Goal: Task Accomplishment & Management: Use online tool/utility

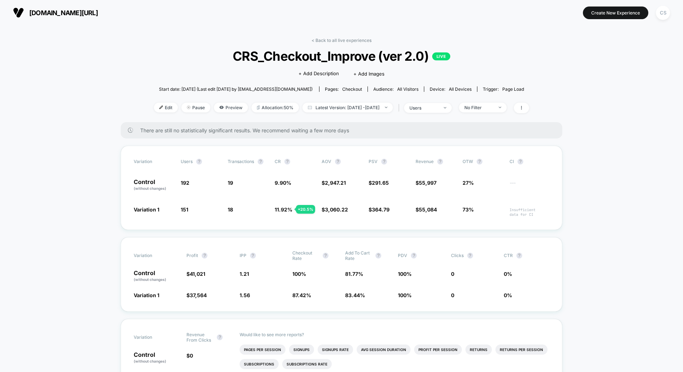
click at [65, 16] on span "[DOMAIN_NAME][URL]" at bounding box center [63, 13] width 69 height 8
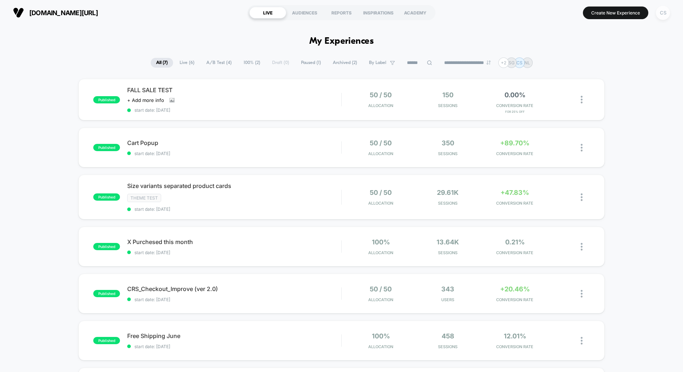
click at [666, 13] on div "CS" at bounding box center [663, 13] width 14 height 14
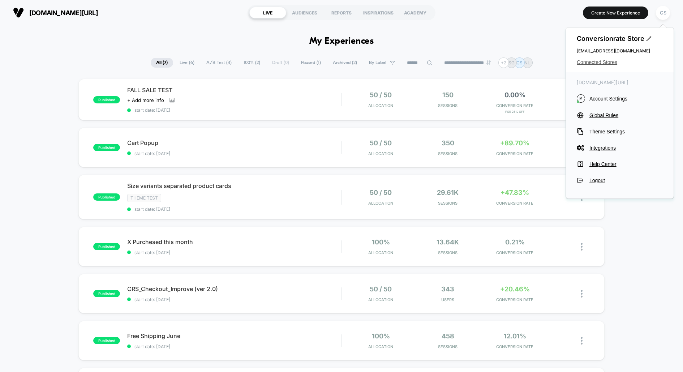
click at [599, 64] on span "Connected Stores" at bounding box center [619, 62] width 86 height 6
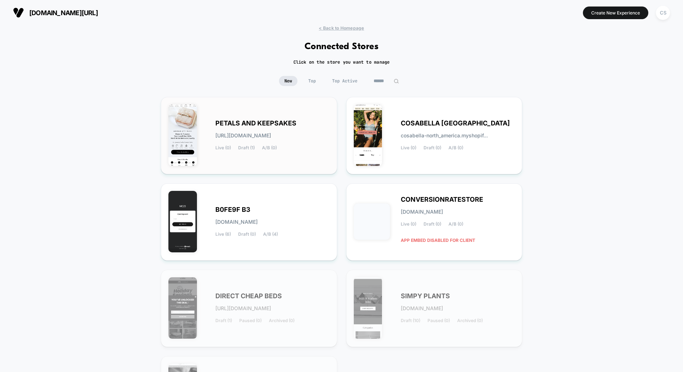
click at [274, 144] on div "PETALS AND KEEPSAKES [URL][DOMAIN_NAME] Live (0) Draft (1) A/B (0)" at bounding box center [272, 136] width 114 height 30
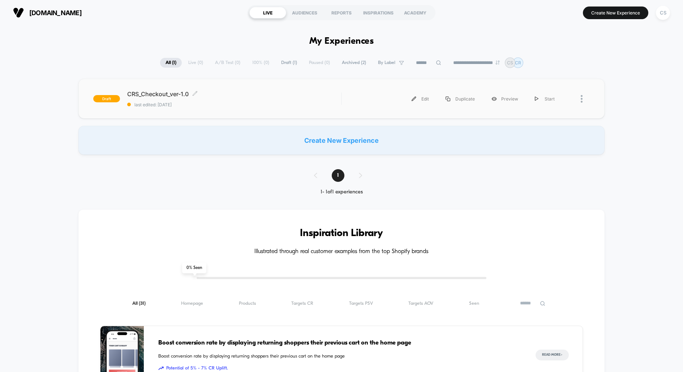
click at [225, 100] on div "CRS_Checkout_ver-1.0 Click to edit experience details Click to edit experience …" at bounding box center [234, 98] width 214 height 17
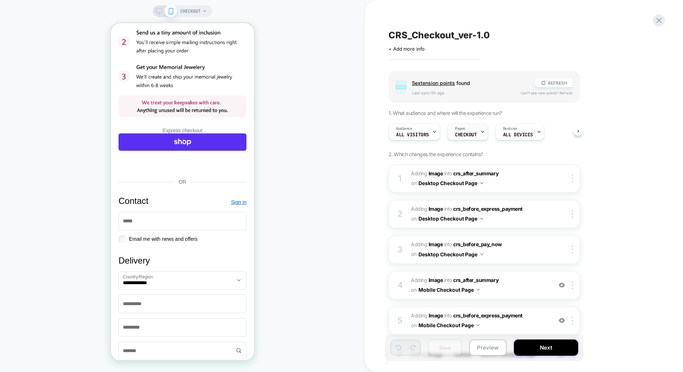
scroll to position [104, 0]
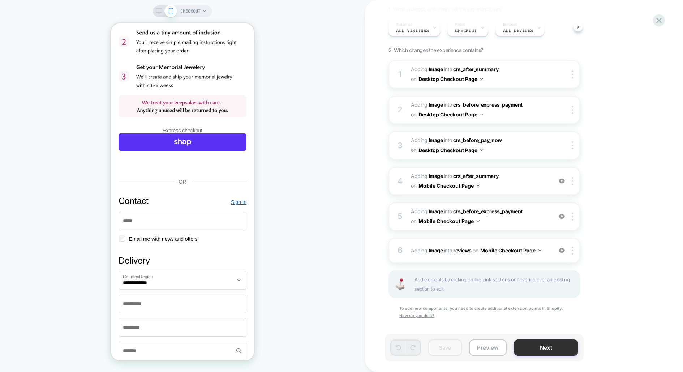
click at [532, 345] on button "Next" at bounding box center [546, 347] width 64 height 16
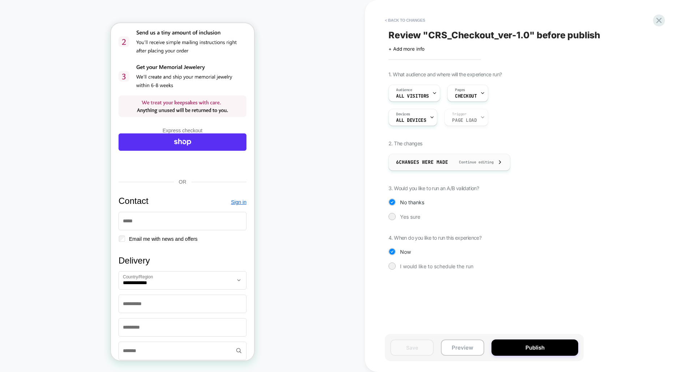
click at [483, 164] on div "6 Changes were made Continue editing" at bounding box center [449, 162] width 107 height 16
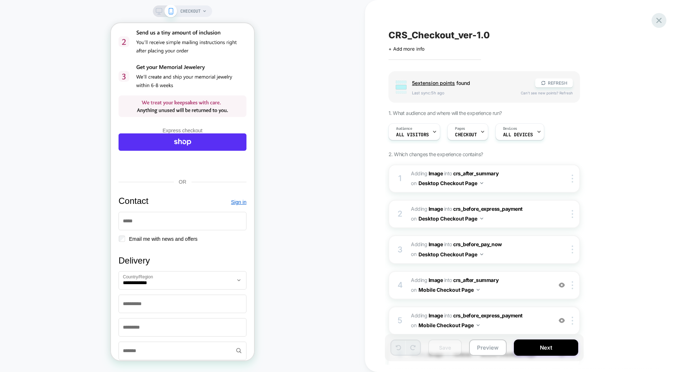
click at [655, 19] on icon at bounding box center [659, 21] width 10 height 10
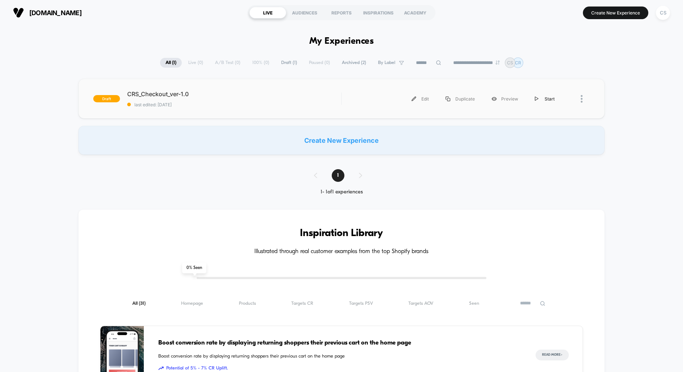
click at [545, 97] on div "Start" at bounding box center [544, 99] width 36 height 16
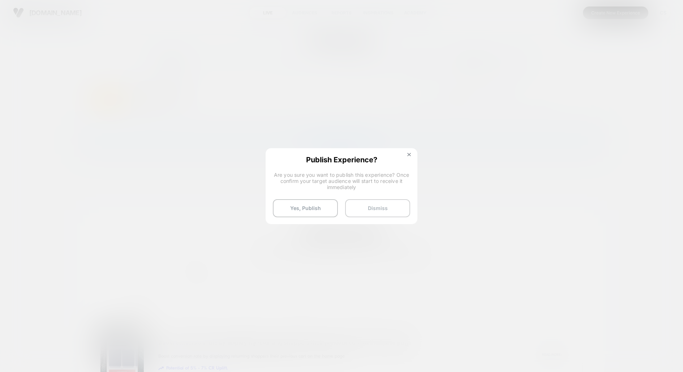
click at [365, 207] on button "Dismiss" at bounding box center [377, 208] width 65 height 18
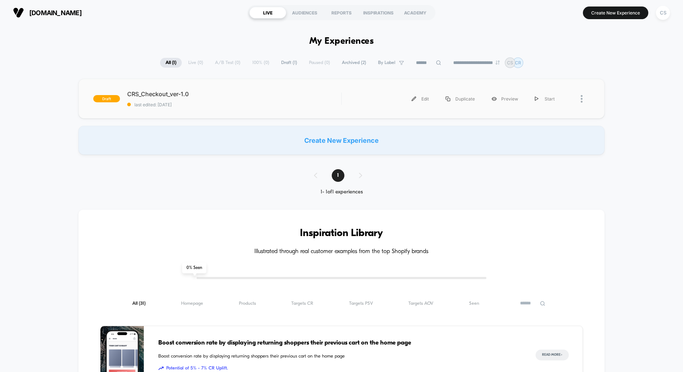
click at [145, 88] on div "draft CRS_Checkout_ver-1.0 last edited: [DATE] Edit Duplicate Preview Start" at bounding box center [341, 99] width 526 height 40
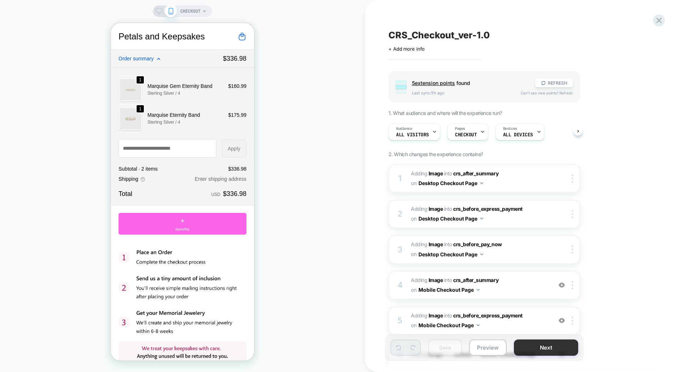
click at [522, 349] on button "Next" at bounding box center [546, 347] width 64 height 16
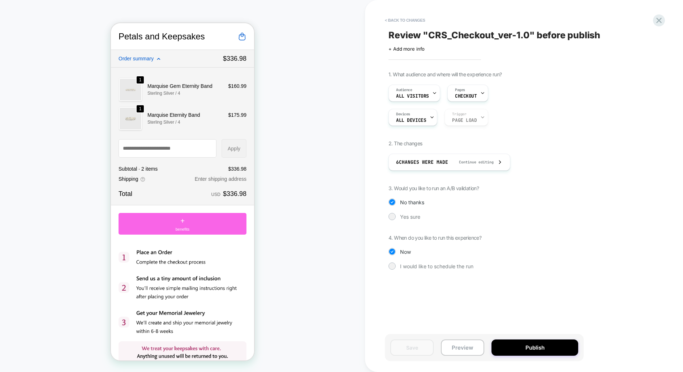
click at [431, 188] on span "3. Would you like to run an A/B validation?" at bounding box center [433, 188] width 90 height 6
click at [418, 215] on span "Yes sure" at bounding box center [410, 216] width 20 height 6
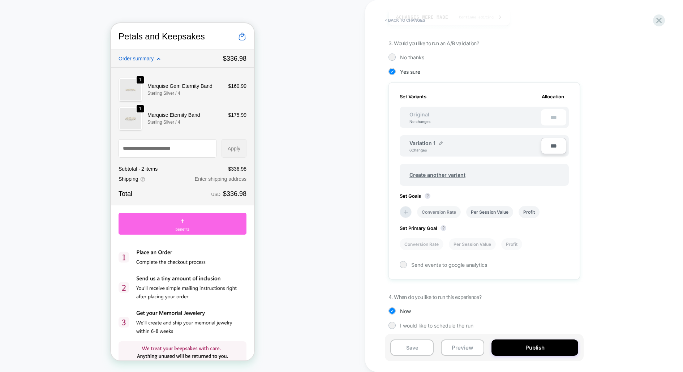
scroll to position [148, 0]
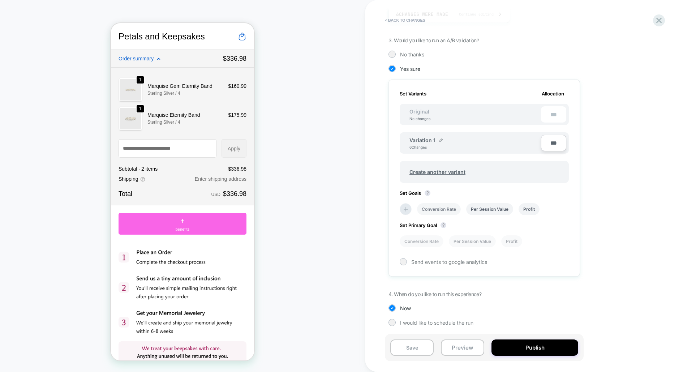
click at [454, 209] on li "Conversion Rate" at bounding box center [439, 209] width 44 height 12
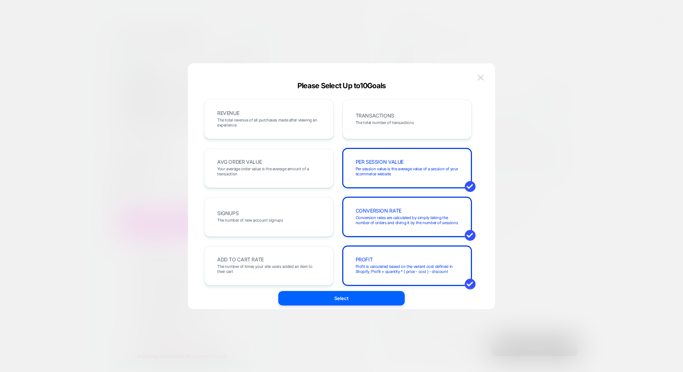
click at [479, 77] on img at bounding box center [480, 77] width 7 height 6
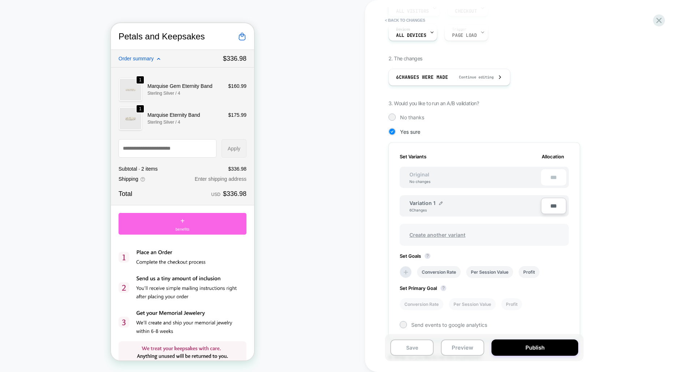
scroll to position [0, 0]
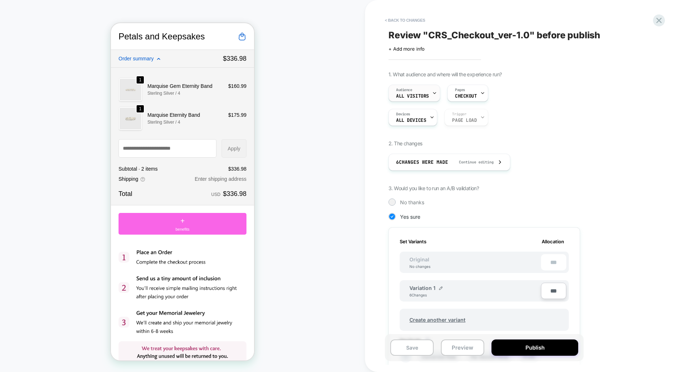
click at [419, 99] on div "Audience All Visitors" at bounding box center [412, 93] width 47 height 16
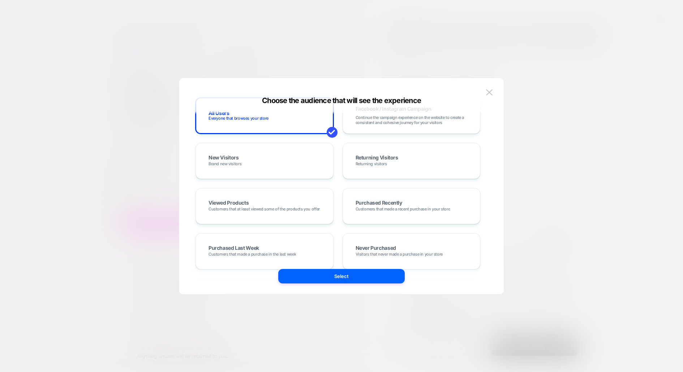
scroll to position [74, 0]
click at [494, 90] on button at bounding box center [489, 92] width 11 height 11
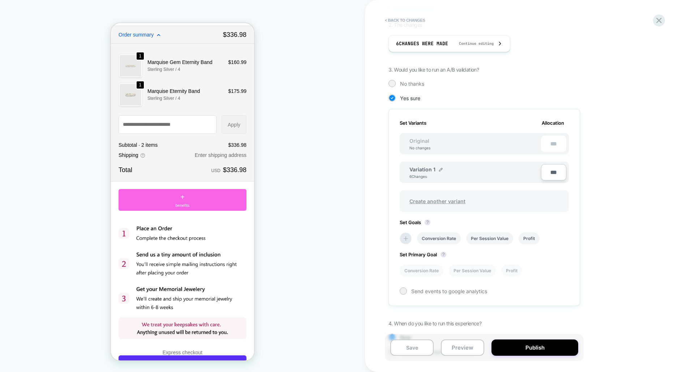
scroll to position [148, 0]
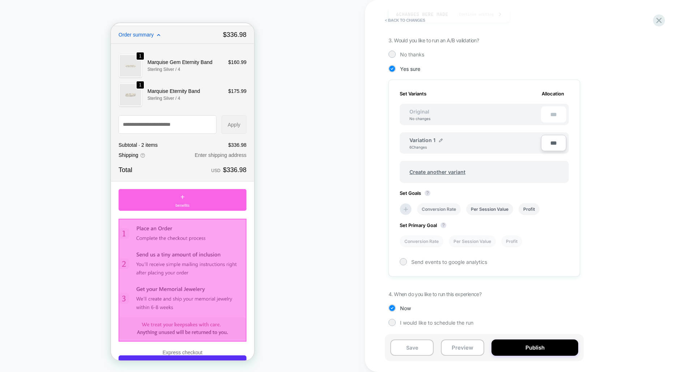
click at [427, 208] on li "Conversion Rate" at bounding box center [439, 209] width 44 height 12
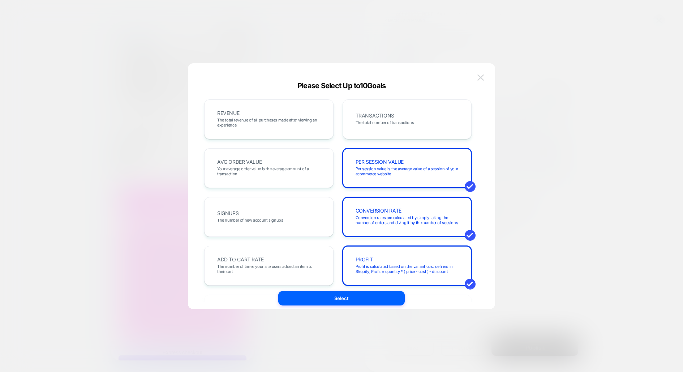
click at [480, 77] on img at bounding box center [480, 77] width 7 height 6
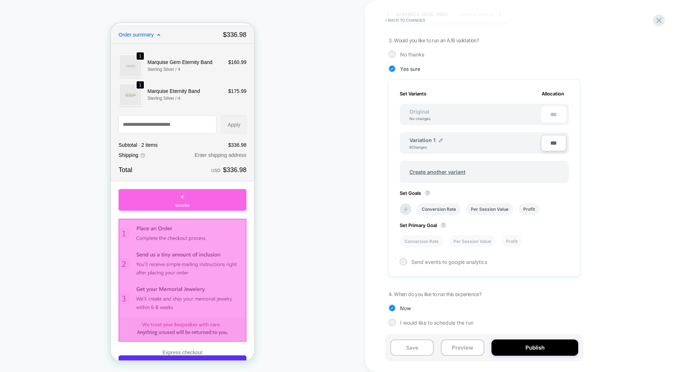
click at [444, 192] on div "Set Goals ? Conversion Rate Per Session Value Profit" at bounding box center [483, 202] width 169 height 25
click at [428, 263] on span "Send events to google analytics" at bounding box center [449, 262] width 76 height 6
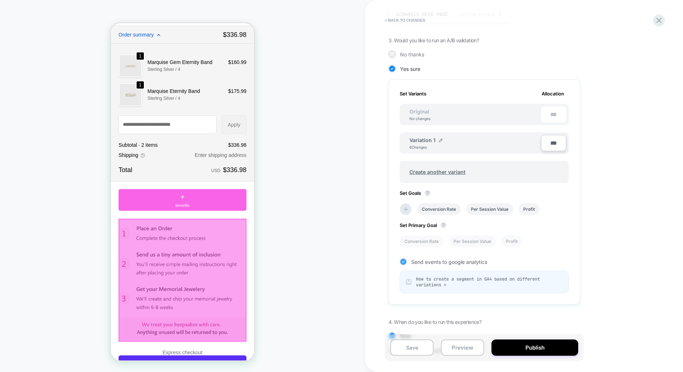
click at [428, 262] on span "Send events to google analytics" at bounding box center [449, 262] width 76 height 6
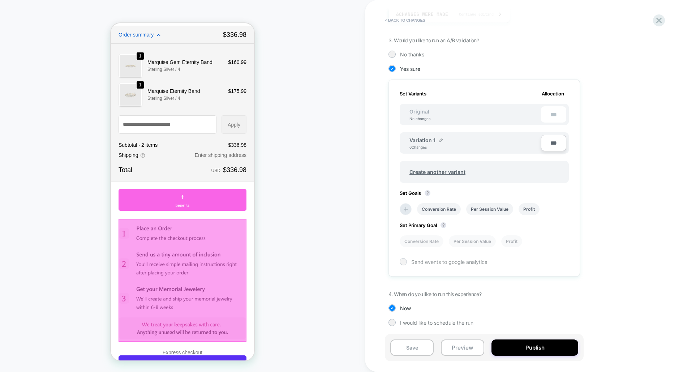
click at [428, 262] on span "Send events to google analytics" at bounding box center [449, 262] width 76 height 6
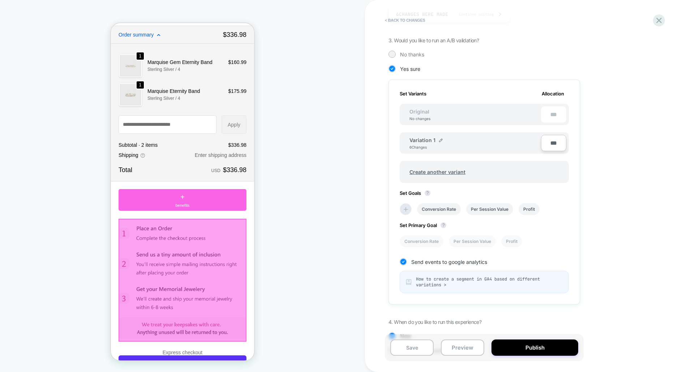
click at [438, 282] on span "How to create a segment in GA4 based on different variations >" at bounding box center [489, 282] width 147 height 12
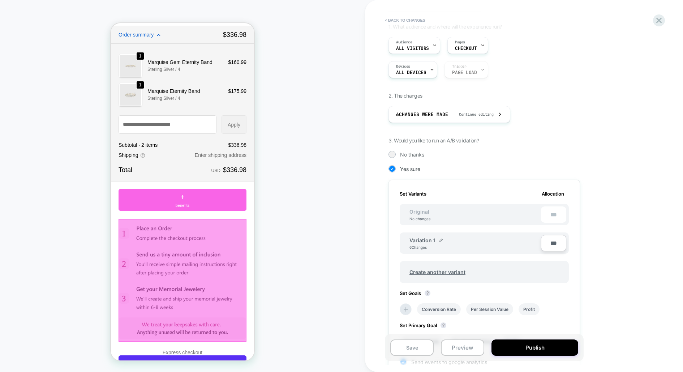
scroll to position [176, 0]
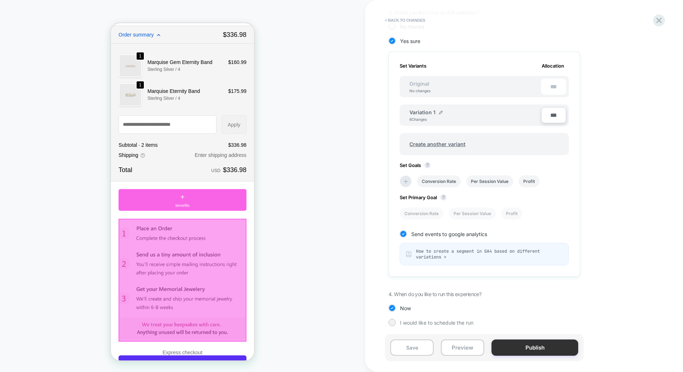
click at [507, 346] on button "Publish" at bounding box center [534, 347] width 87 height 16
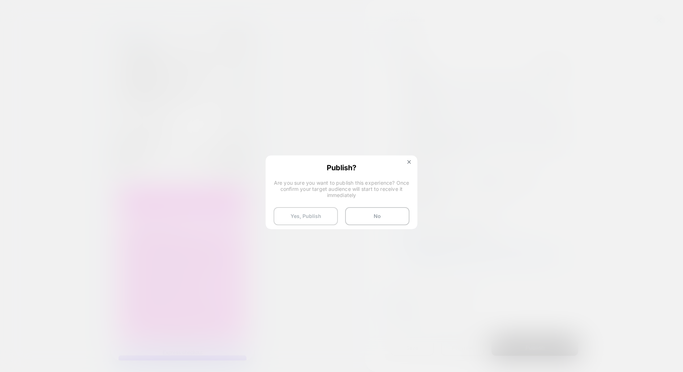
click at [320, 217] on button "Yes, Publish" at bounding box center [305, 216] width 64 height 18
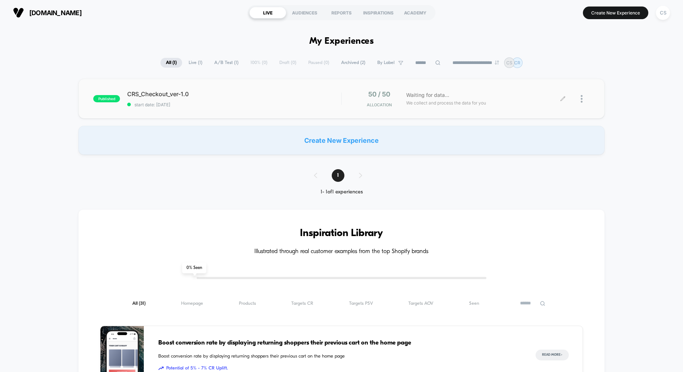
click at [580, 99] on div at bounding box center [576, 98] width 27 height 17
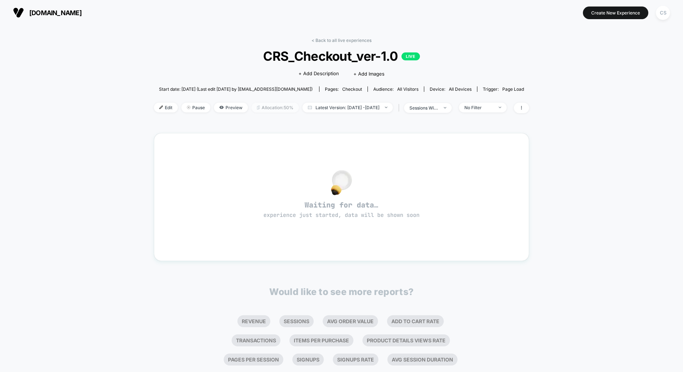
click at [265, 109] on span "Allocation: 50%" at bounding box center [274, 108] width 47 height 10
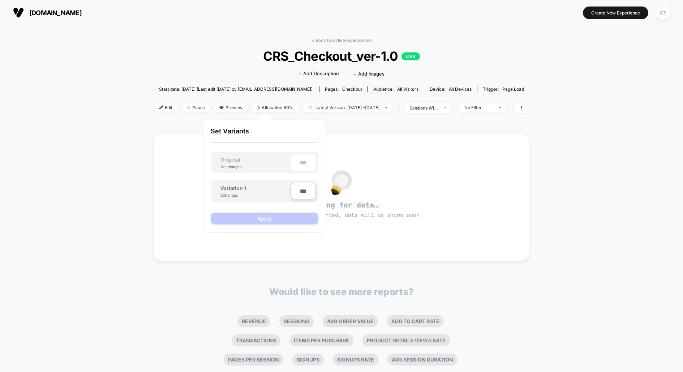
click at [371, 122] on div "< Back to all live experiences CRS_Checkout_ver-1.0 LIVE Click to edit experien…" at bounding box center [341, 220] width 375 height 375
